Goal: Information Seeking & Learning: Learn about a topic

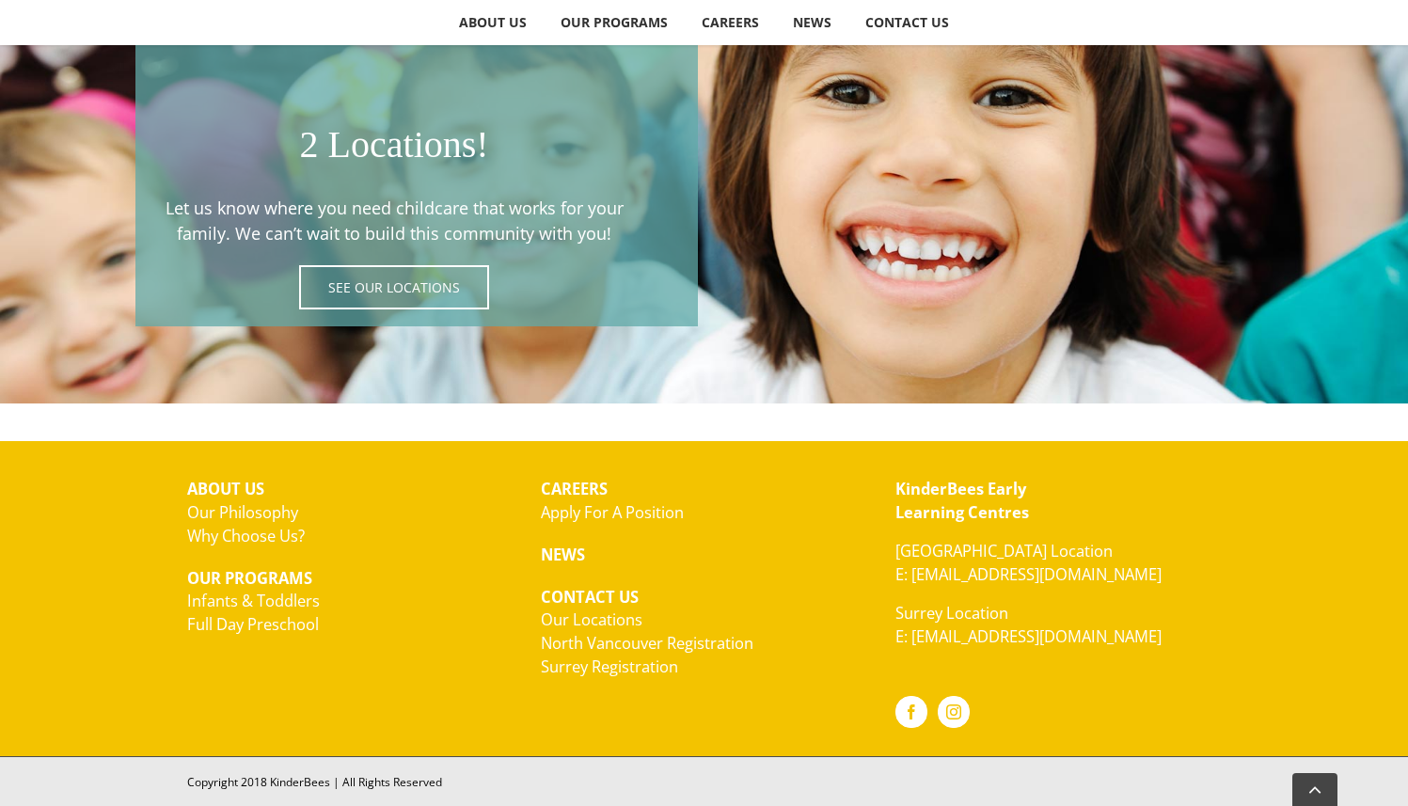
scroll to position [3325, 0]
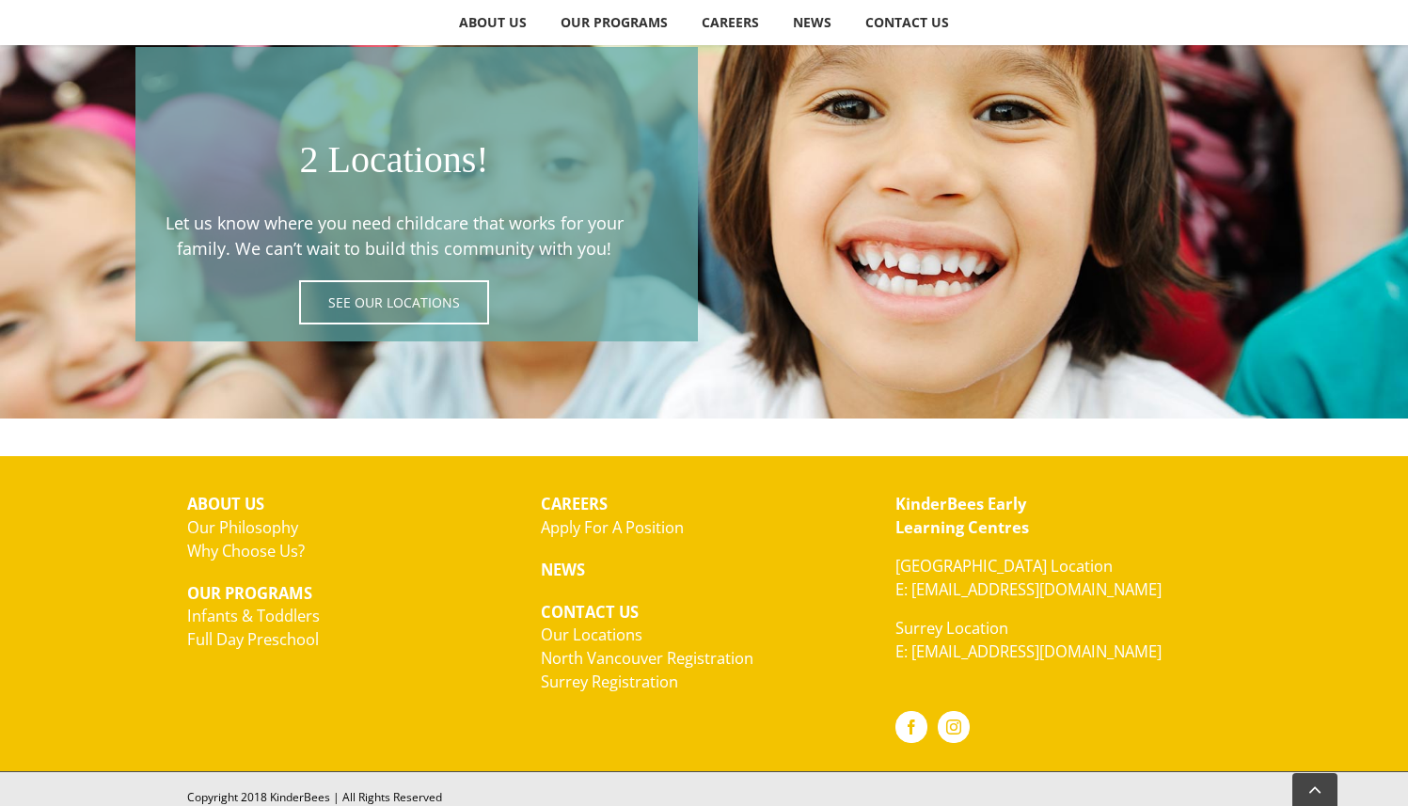
click at [455, 292] on span at bounding box center [416, 194] width 563 height 295
click at [428, 300] on span at bounding box center [416, 194] width 563 height 295
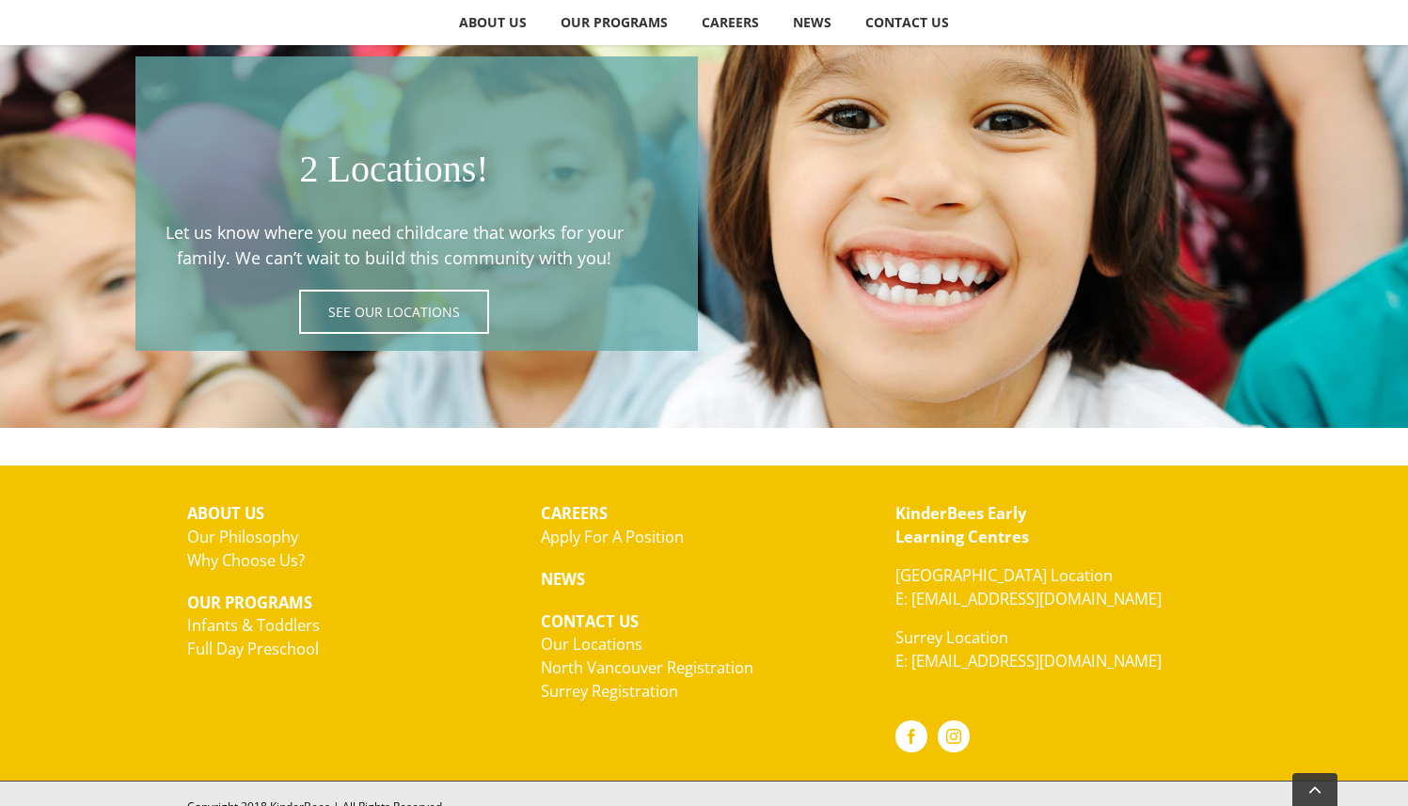
scroll to position [3307, 0]
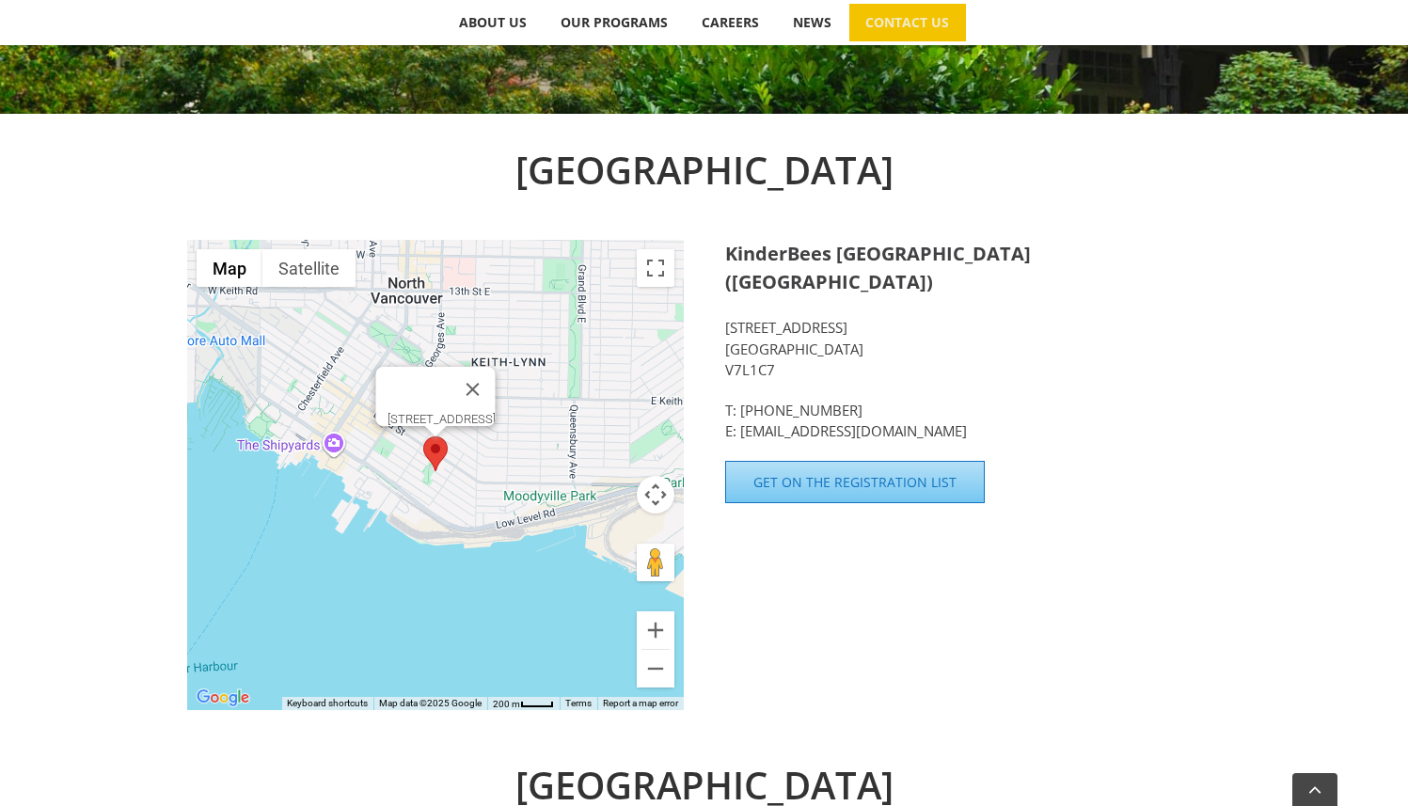
scroll to position [559, 0]
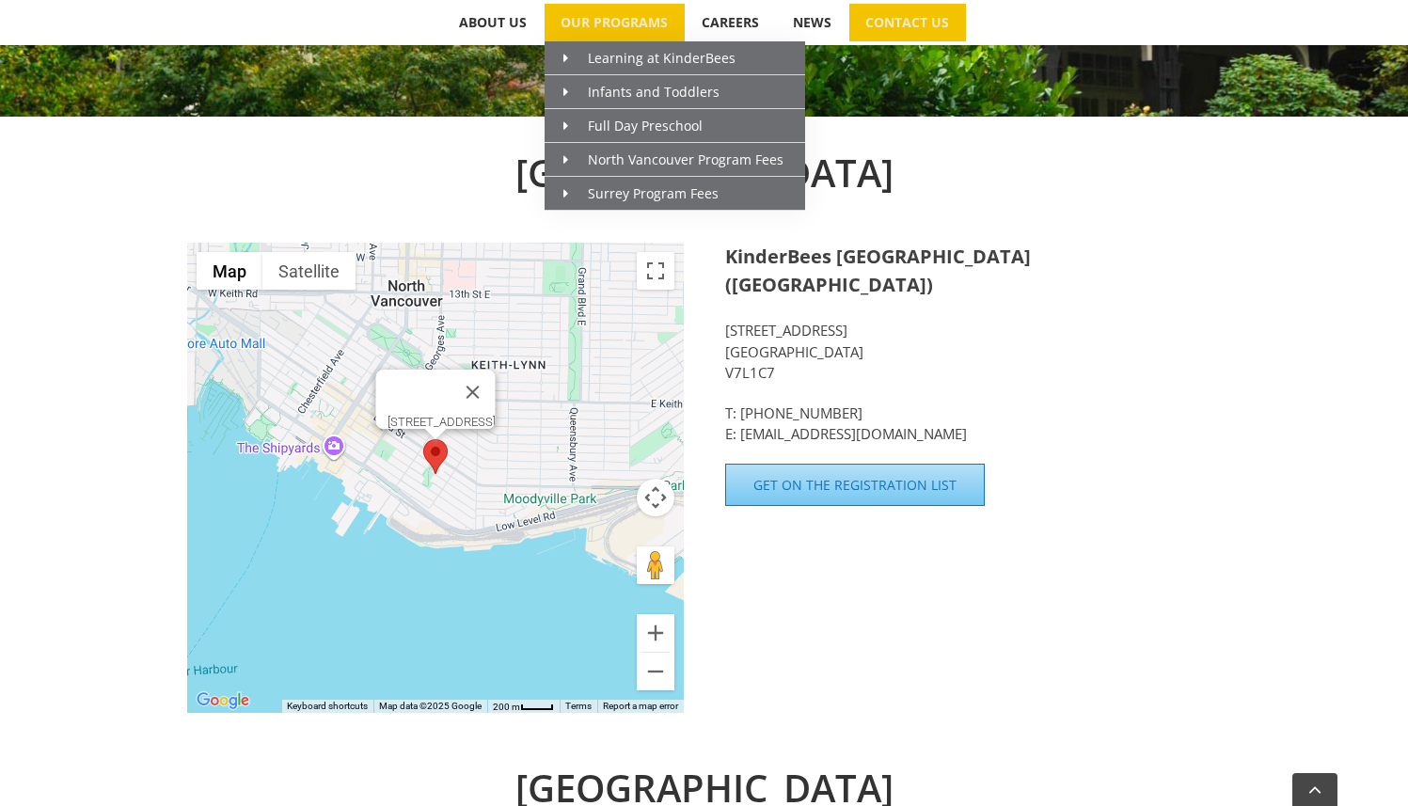
click at [640, 24] on span "OUR PROGRAMS" at bounding box center [614, 22] width 107 height 13
